Goal: Task Accomplishment & Management: Use online tool/utility

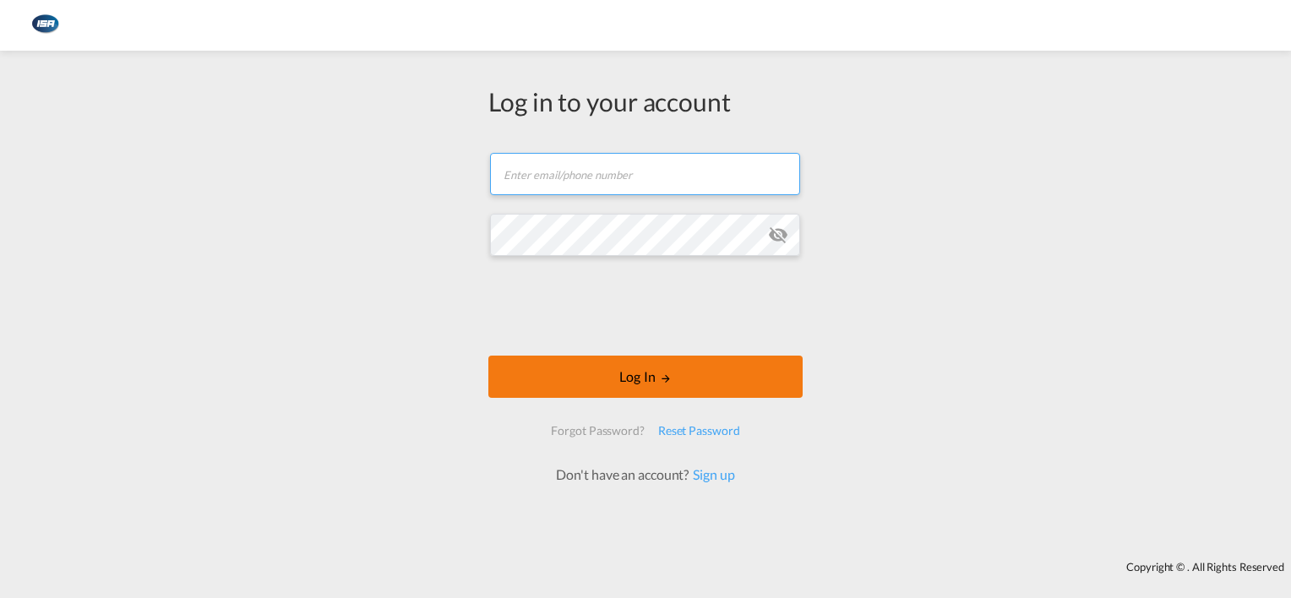
type input "[EMAIL_ADDRESS][DOMAIN_NAME]"
click at [654, 372] on button "Log In" at bounding box center [645, 377] width 314 height 42
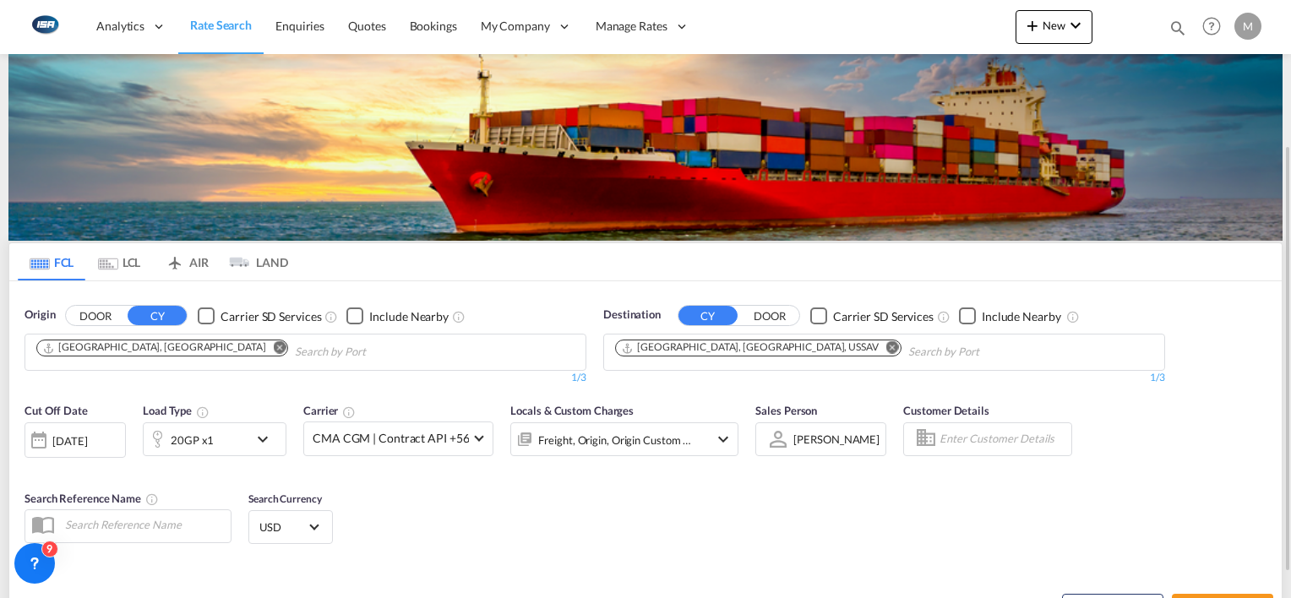
scroll to position [237, 0]
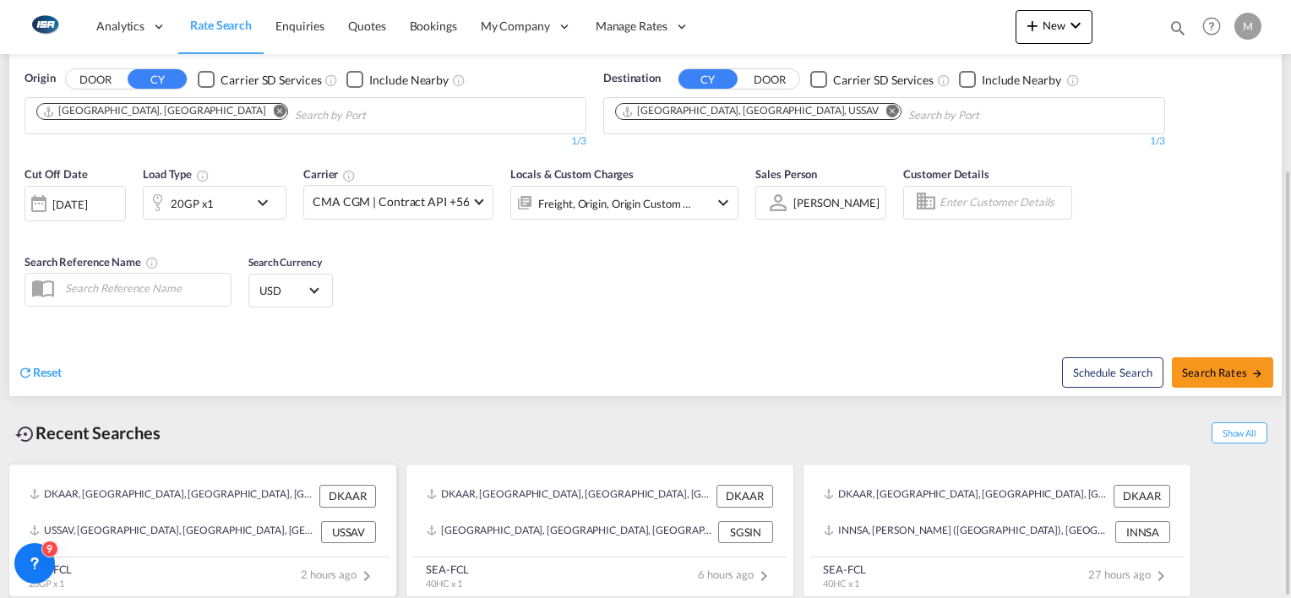
click at [232, 505] on div "DKAAR, [GEOGRAPHIC_DATA], [GEOGRAPHIC_DATA], [GEOGRAPHIC_DATA], [GEOGRAPHIC_DAT…" at bounding box center [203, 495] width 360 height 35
